Goal: Transaction & Acquisition: Purchase product/service

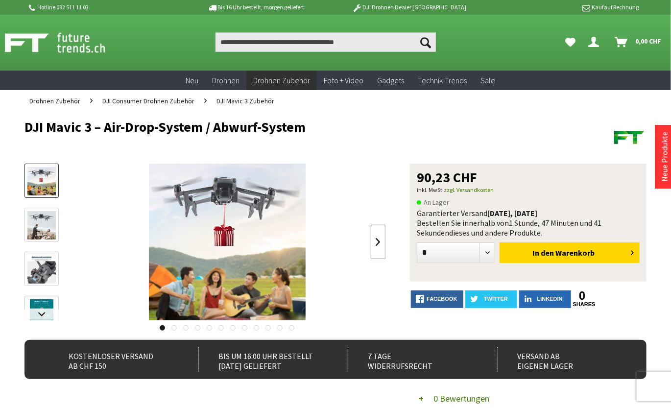
click at [374, 242] on link at bounding box center [378, 242] width 15 height 34
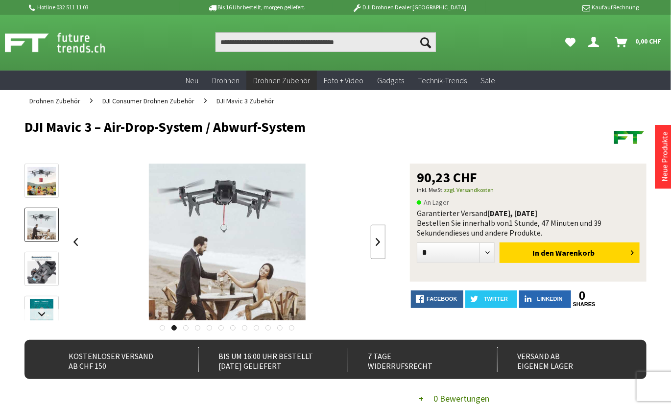
click at [374, 242] on link at bounding box center [378, 242] width 15 height 34
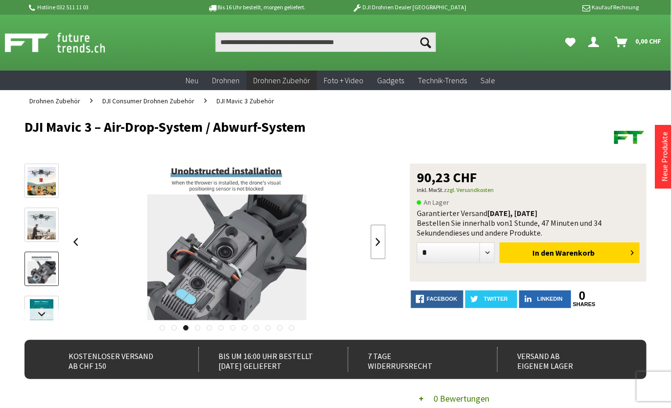
click at [374, 242] on link at bounding box center [378, 242] width 15 height 34
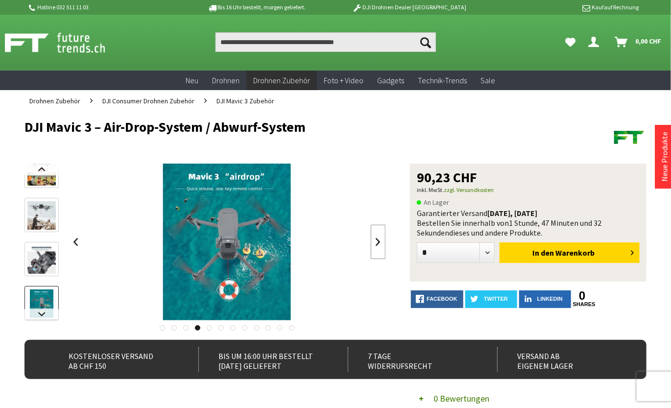
click at [374, 242] on link at bounding box center [378, 242] width 15 height 34
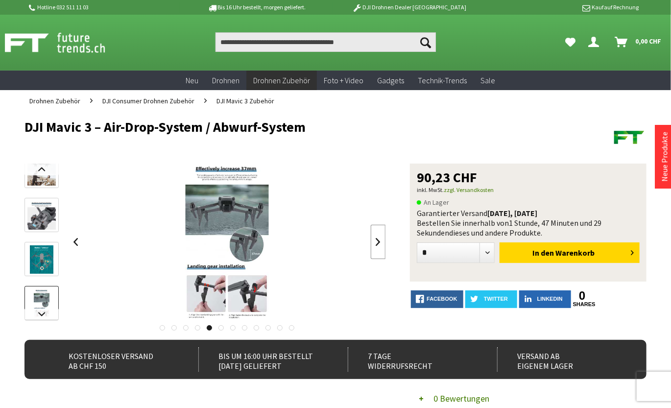
click at [374, 242] on link at bounding box center [378, 242] width 15 height 34
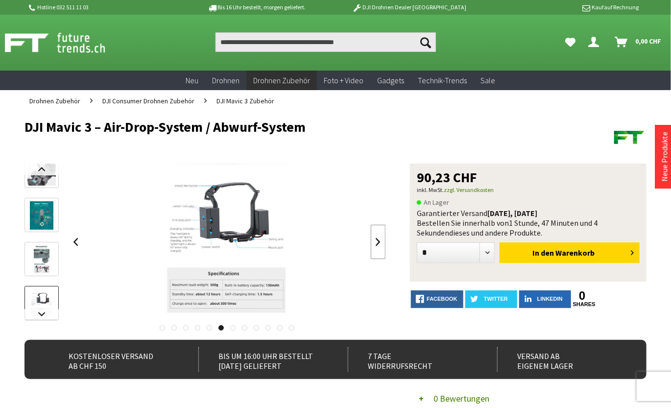
click at [379, 242] on link at bounding box center [378, 242] width 15 height 34
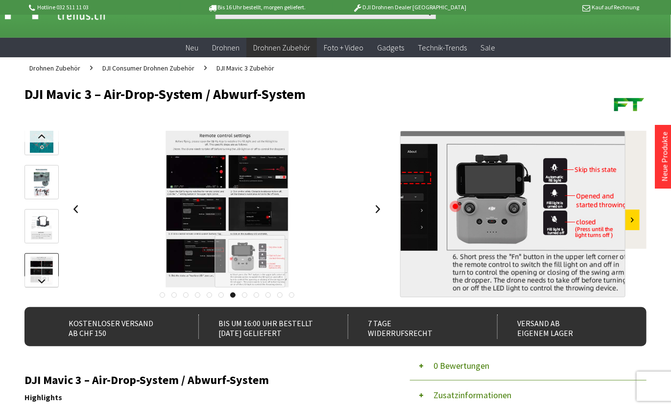
scroll to position [54, 0]
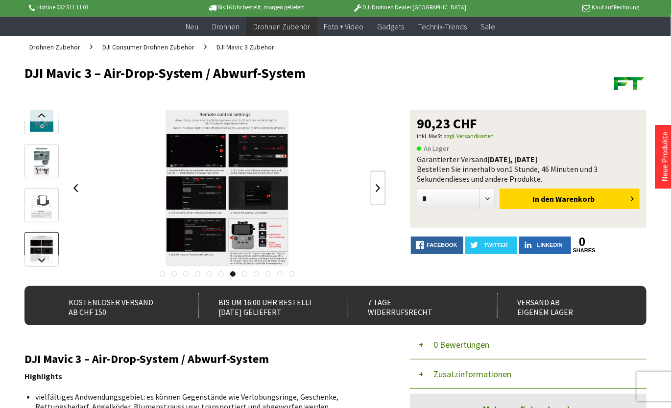
click at [377, 186] on link at bounding box center [378, 188] width 15 height 34
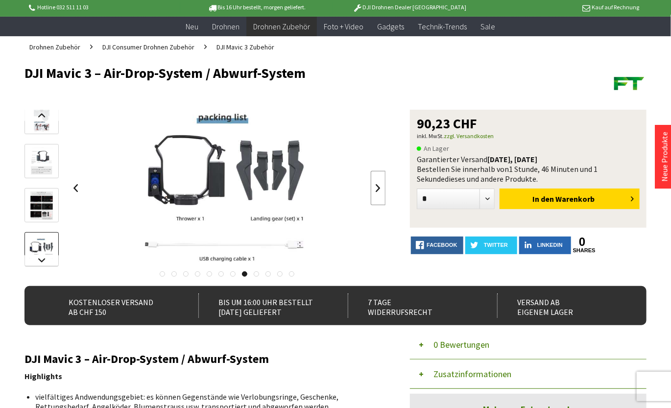
click at [377, 186] on link at bounding box center [378, 188] width 15 height 34
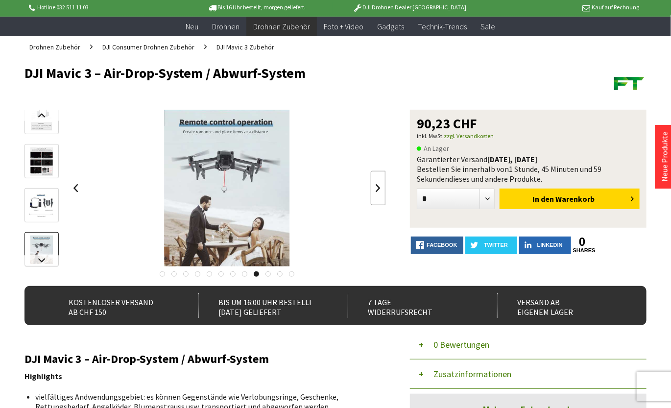
click at [377, 186] on link at bounding box center [378, 188] width 15 height 34
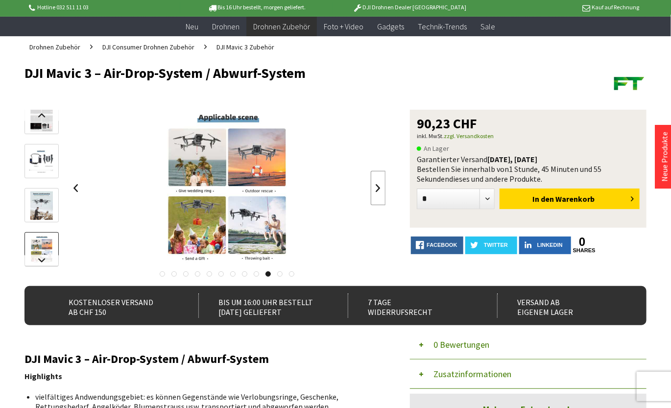
click at [377, 186] on link at bounding box center [378, 188] width 15 height 34
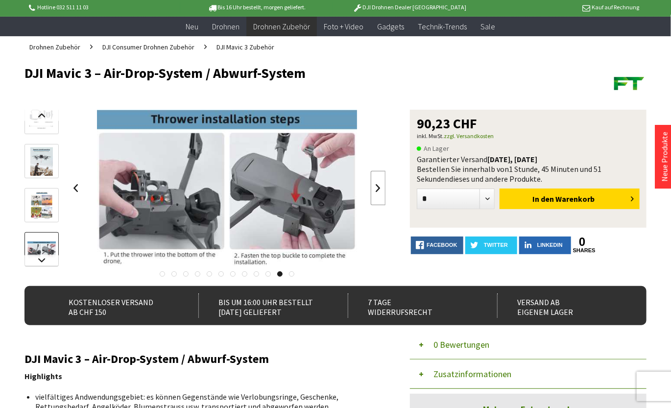
click at [377, 186] on link at bounding box center [378, 188] width 15 height 34
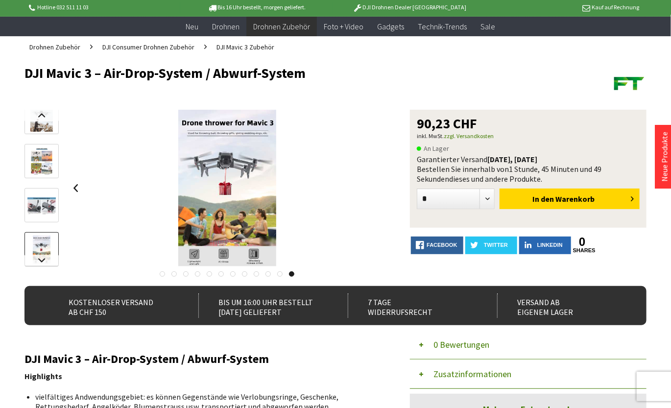
click at [377, 186] on div at bounding box center [227, 188] width 317 height 157
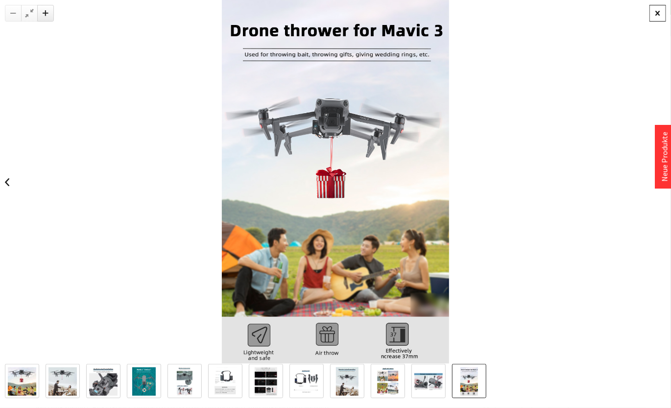
click at [652, 12] on div at bounding box center [657, 13] width 17 height 17
